Goal: Information Seeking & Learning: Learn about a topic

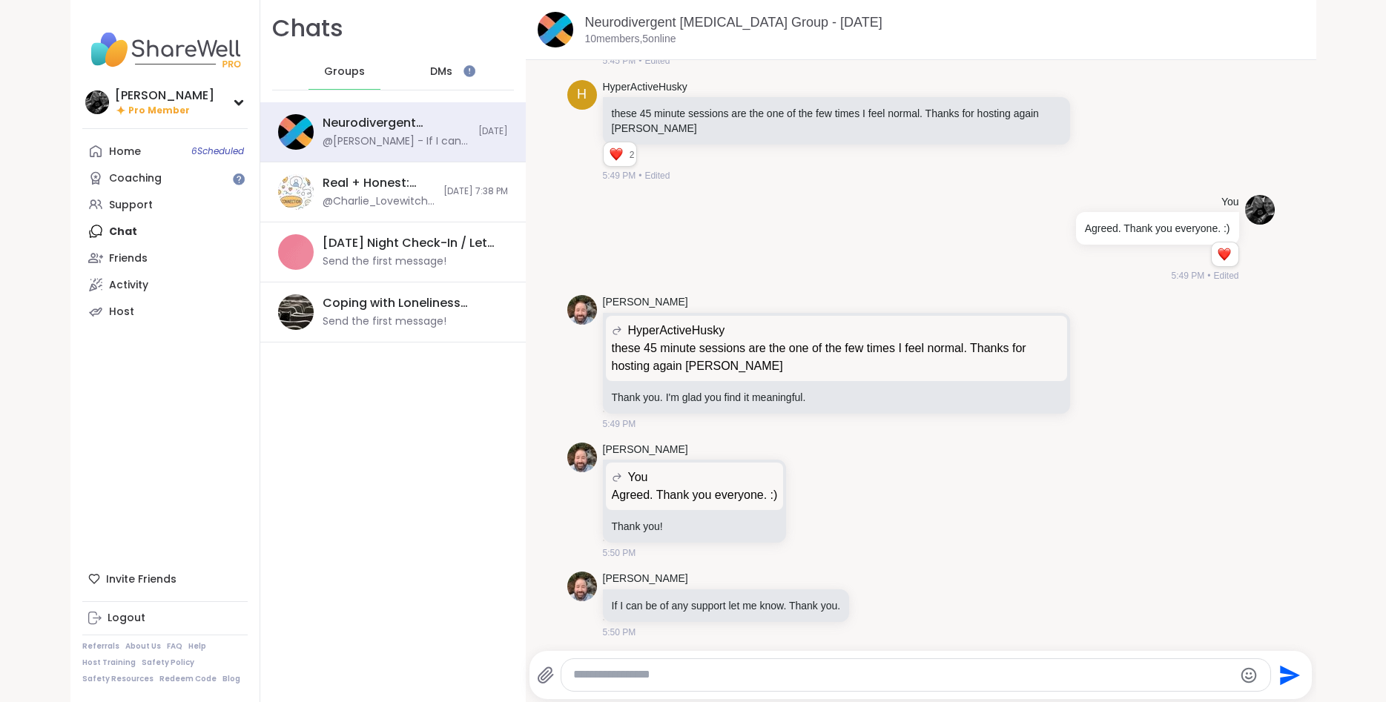
click at [449, 76] on span "DMs" at bounding box center [441, 72] width 22 height 15
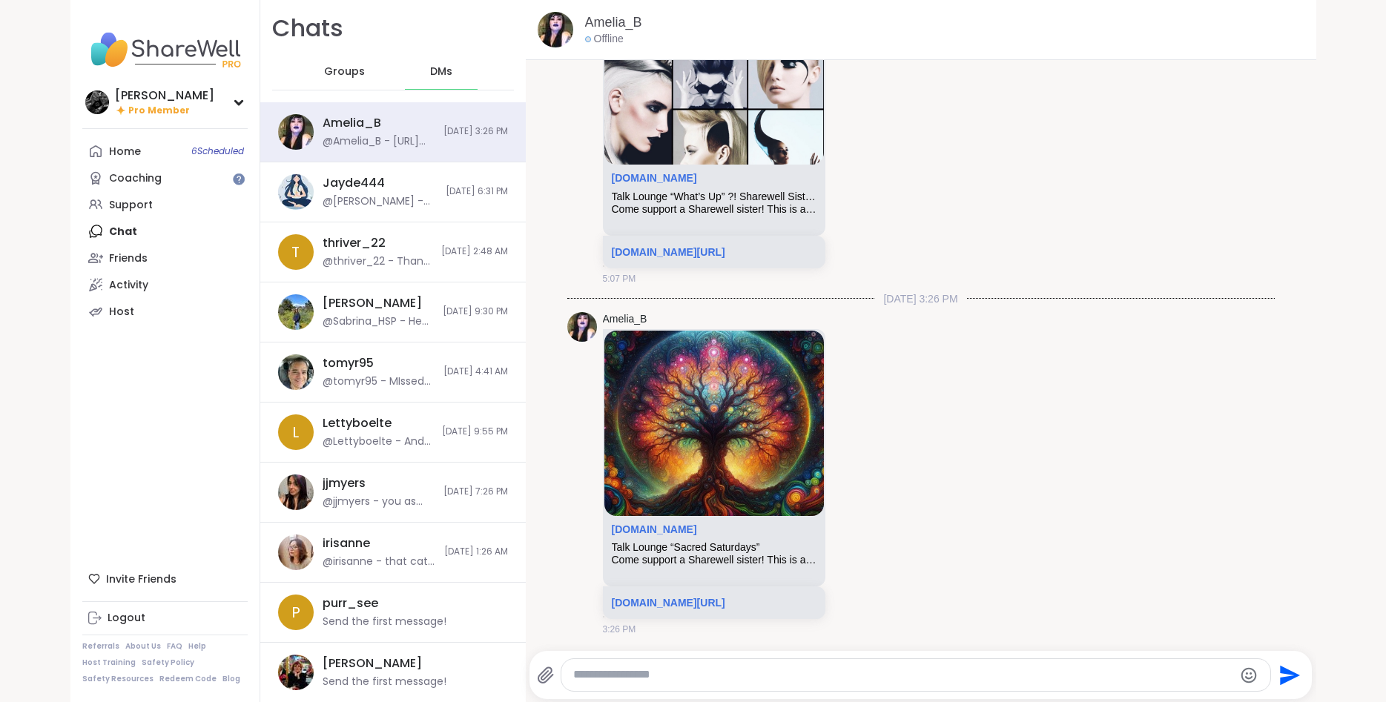
click at [321, 69] on div "Groups" at bounding box center [344, 72] width 73 height 36
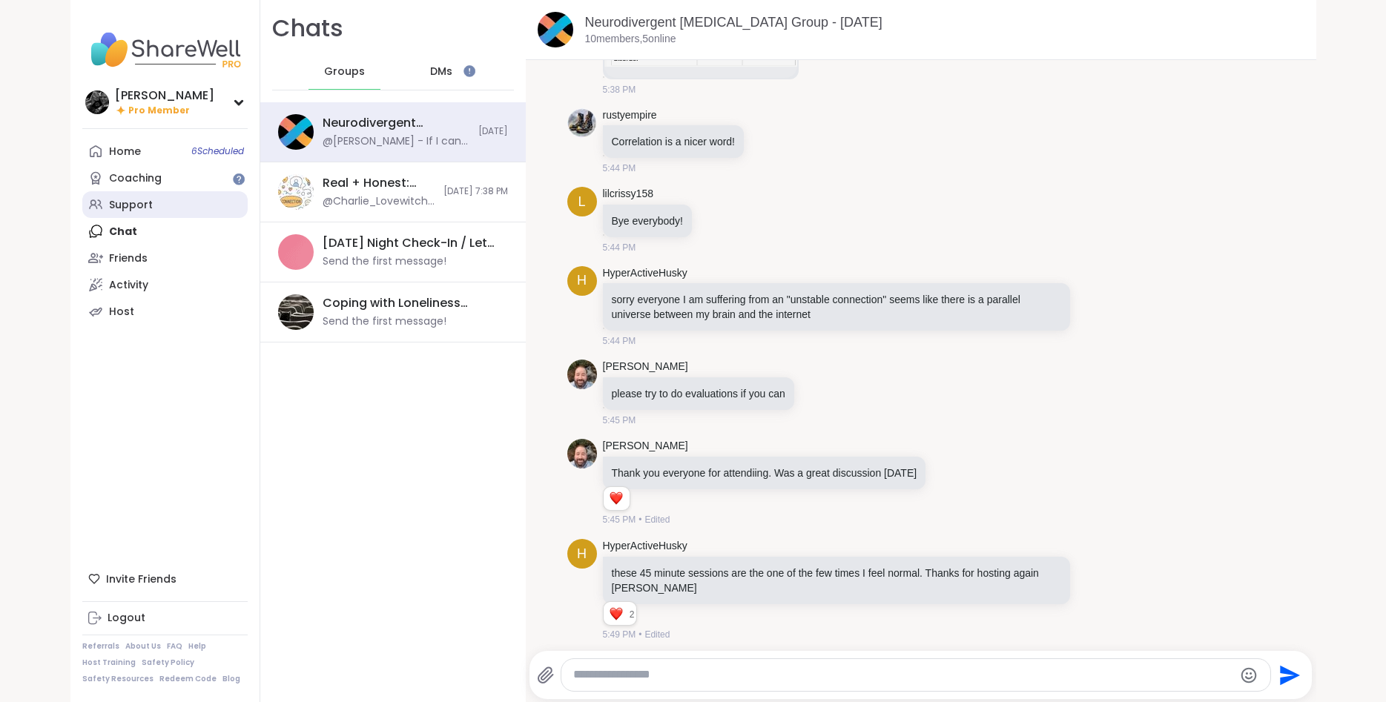
scroll to position [3352, 0]
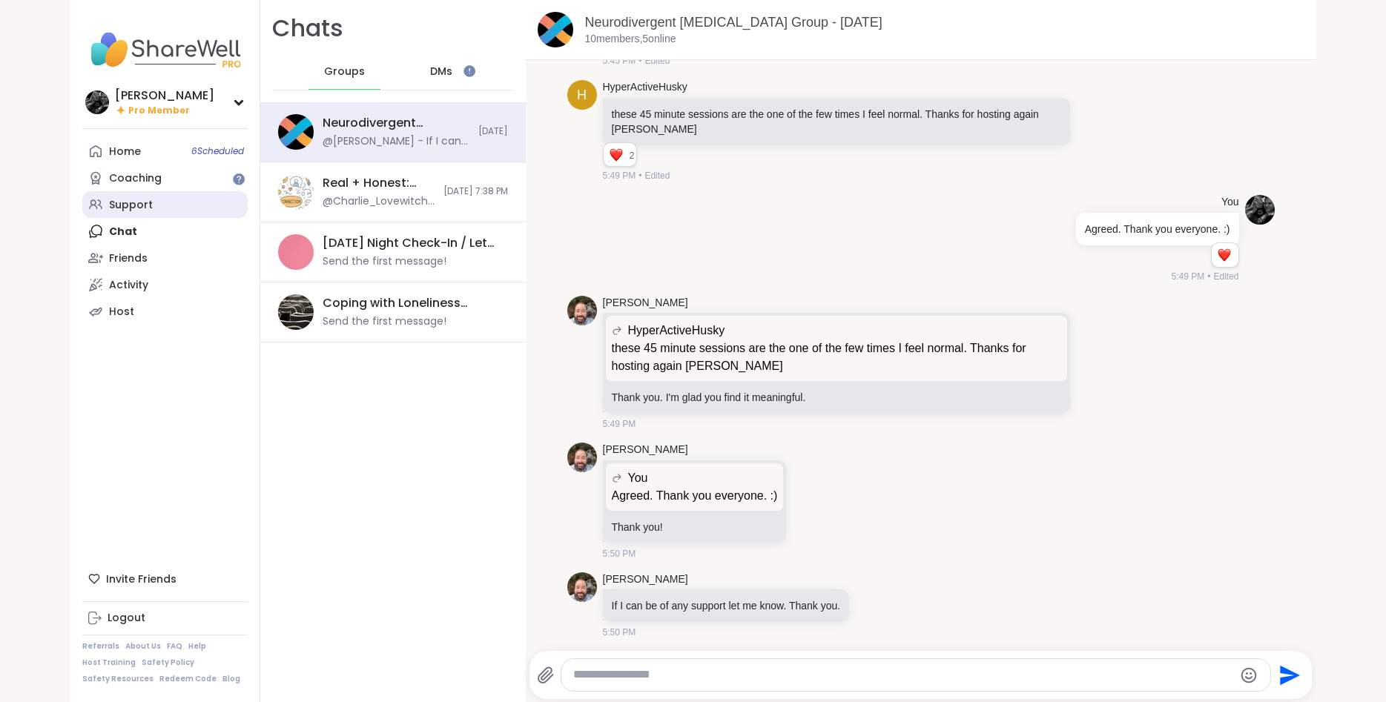
click at [147, 206] on div "Support" at bounding box center [131, 205] width 44 height 15
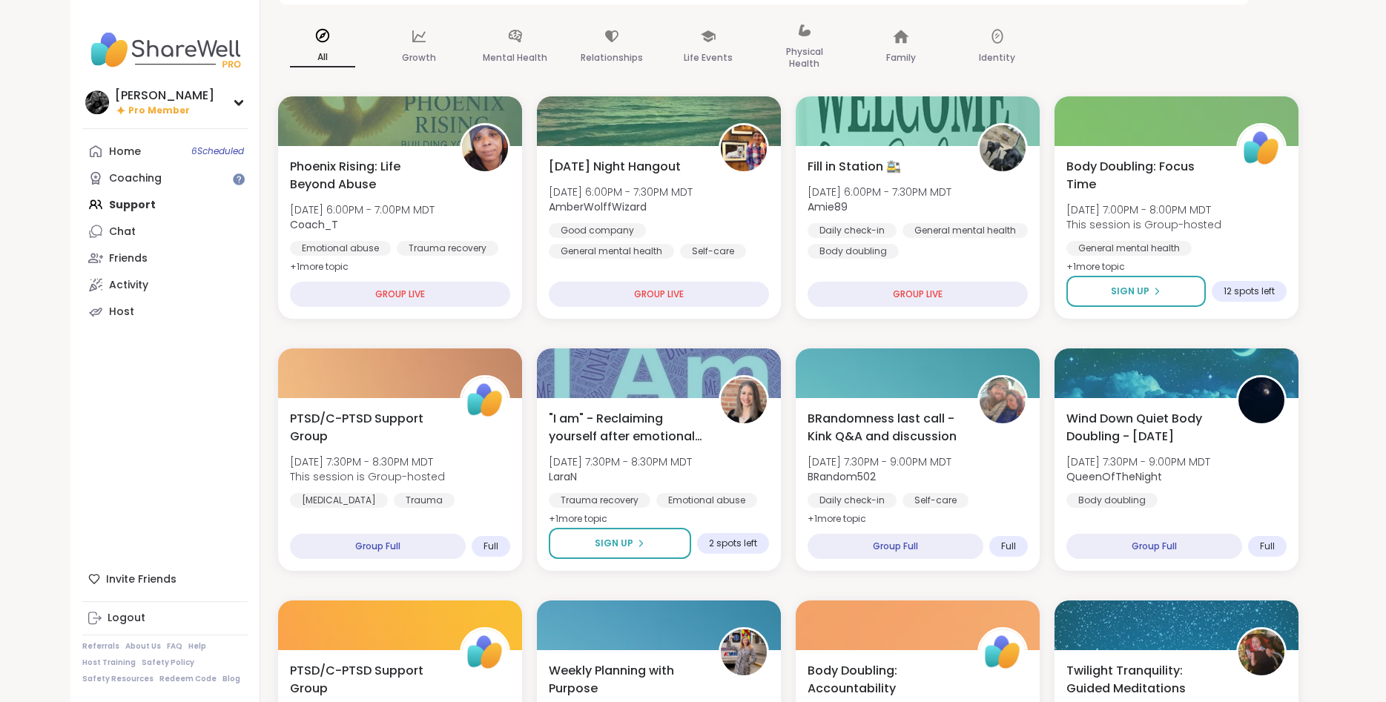
scroll to position [227, 0]
